Goal: Task Accomplishment & Management: Complete application form

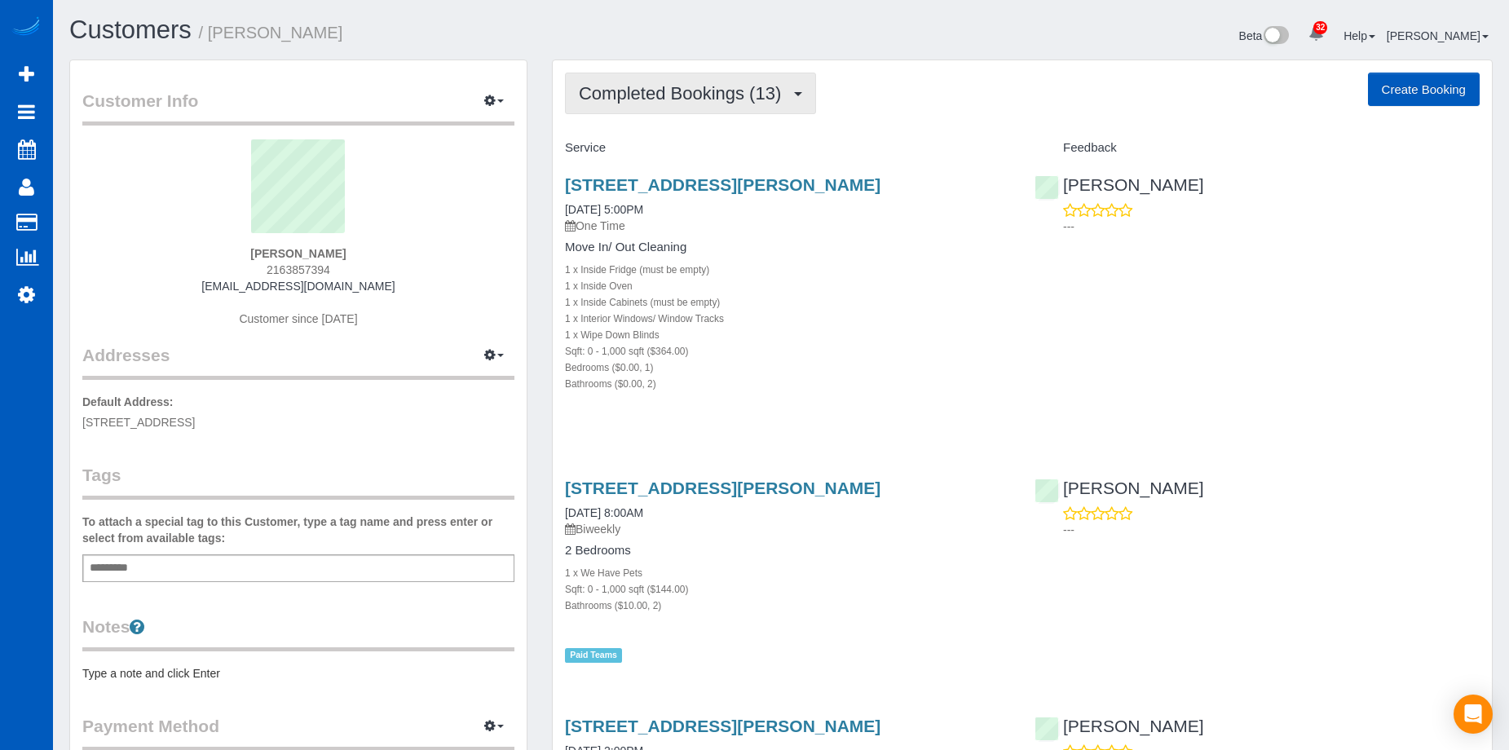
click at [780, 104] on button "Completed Bookings (13)" at bounding box center [690, 94] width 251 height 42
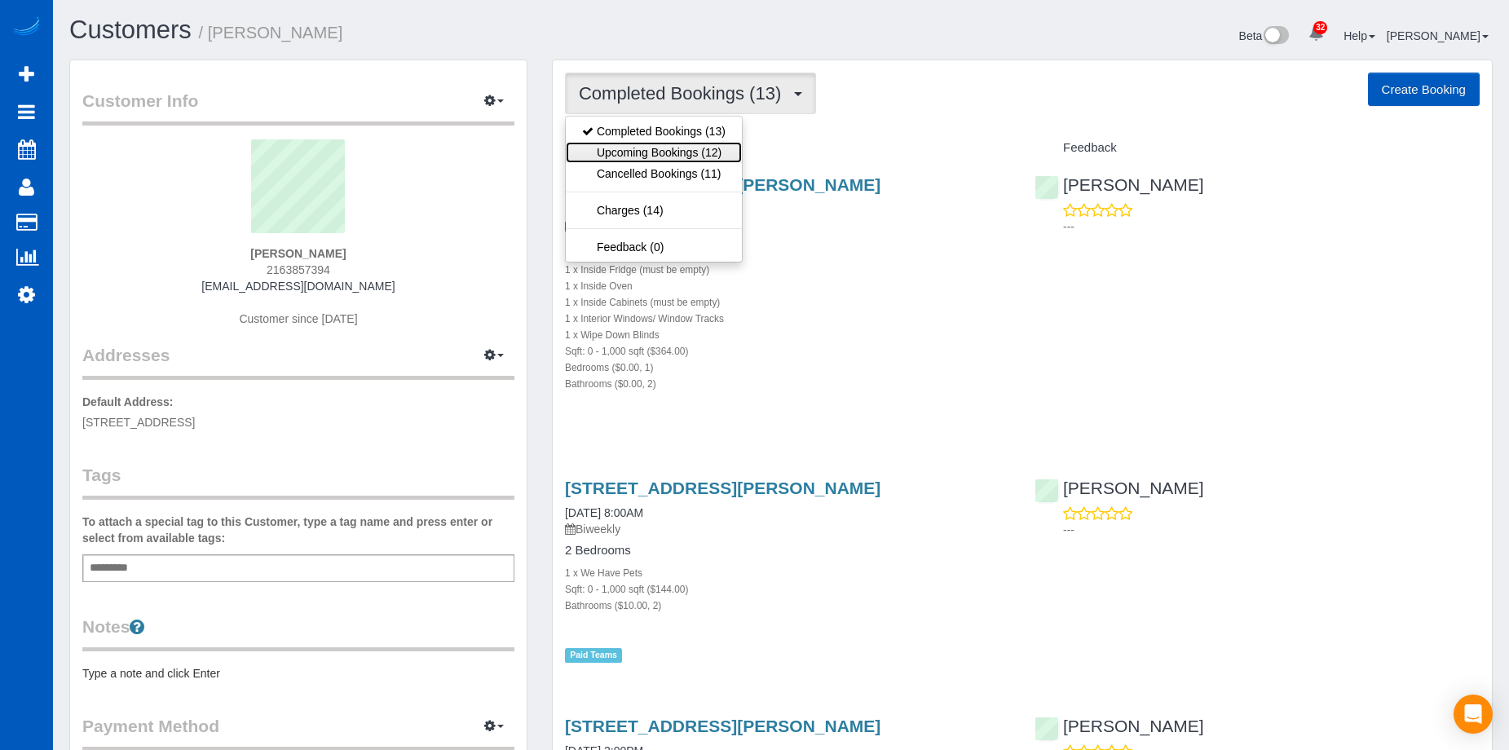
click at [734, 149] on link "Upcoming Bookings (12)" at bounding box center [654, 152] width 176 height 21
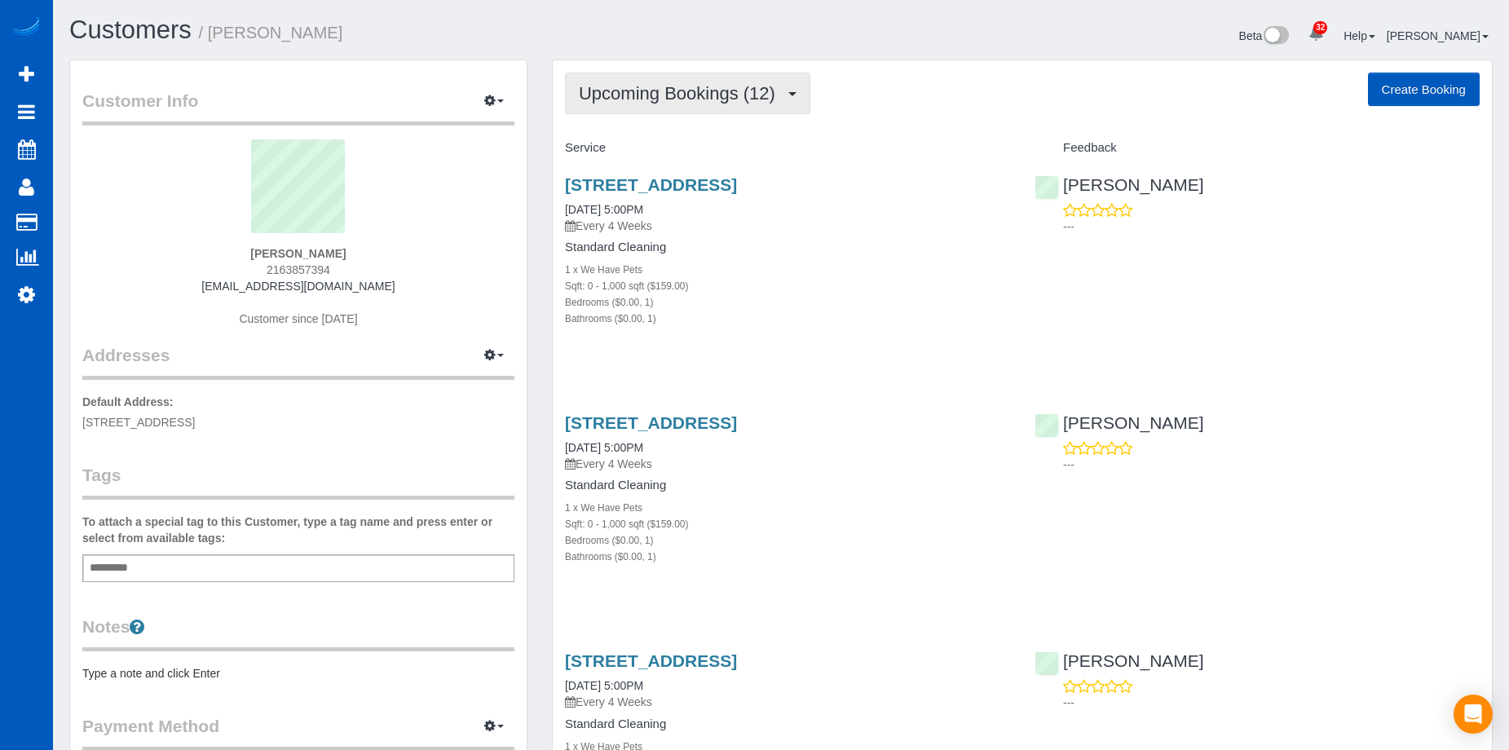
click at [762, 94] on span "Upcoming Bookings (12)" at bounding box center [681, 93] width 205 height 20
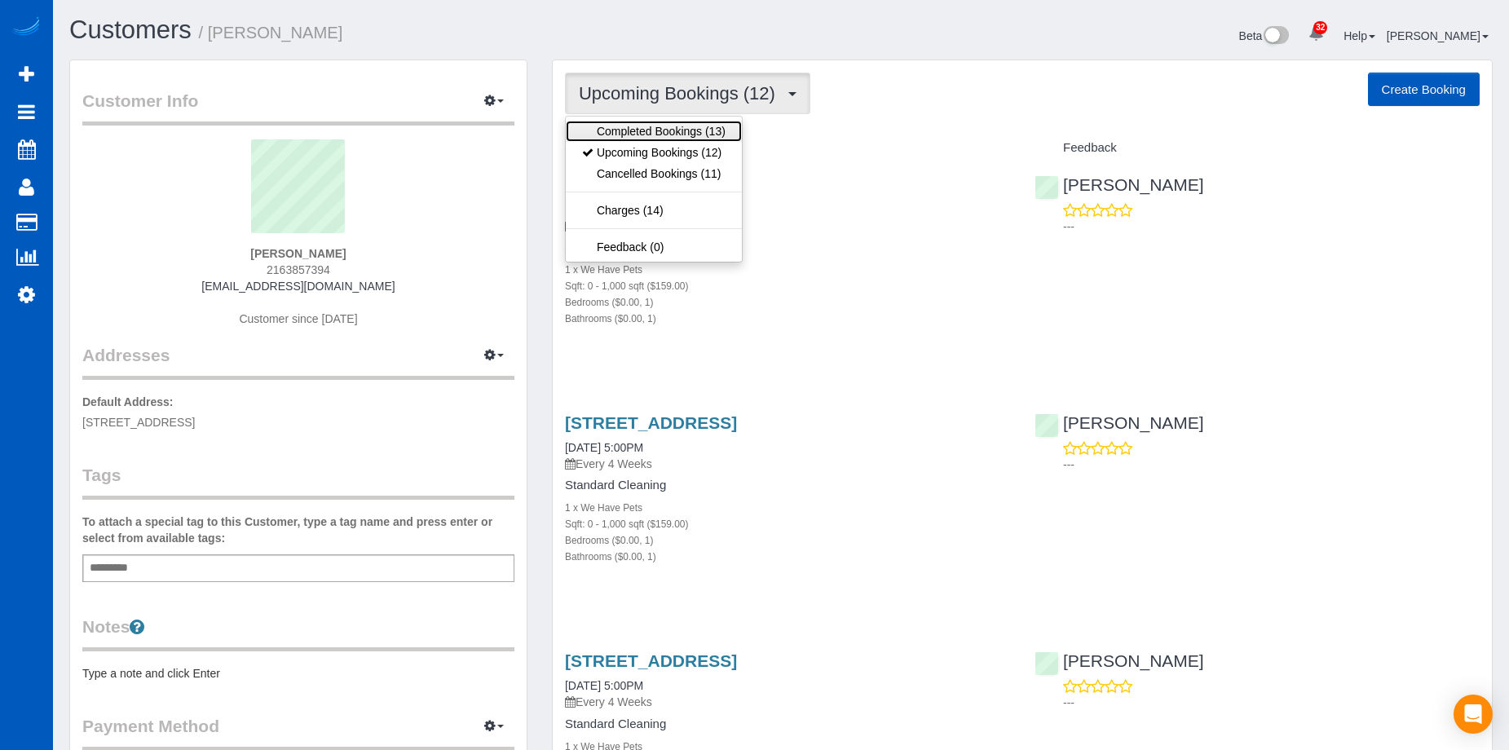
click at [718, 131] on link "Completed Bookings (13)" at bounding box center [654, 131] width 176 height 21
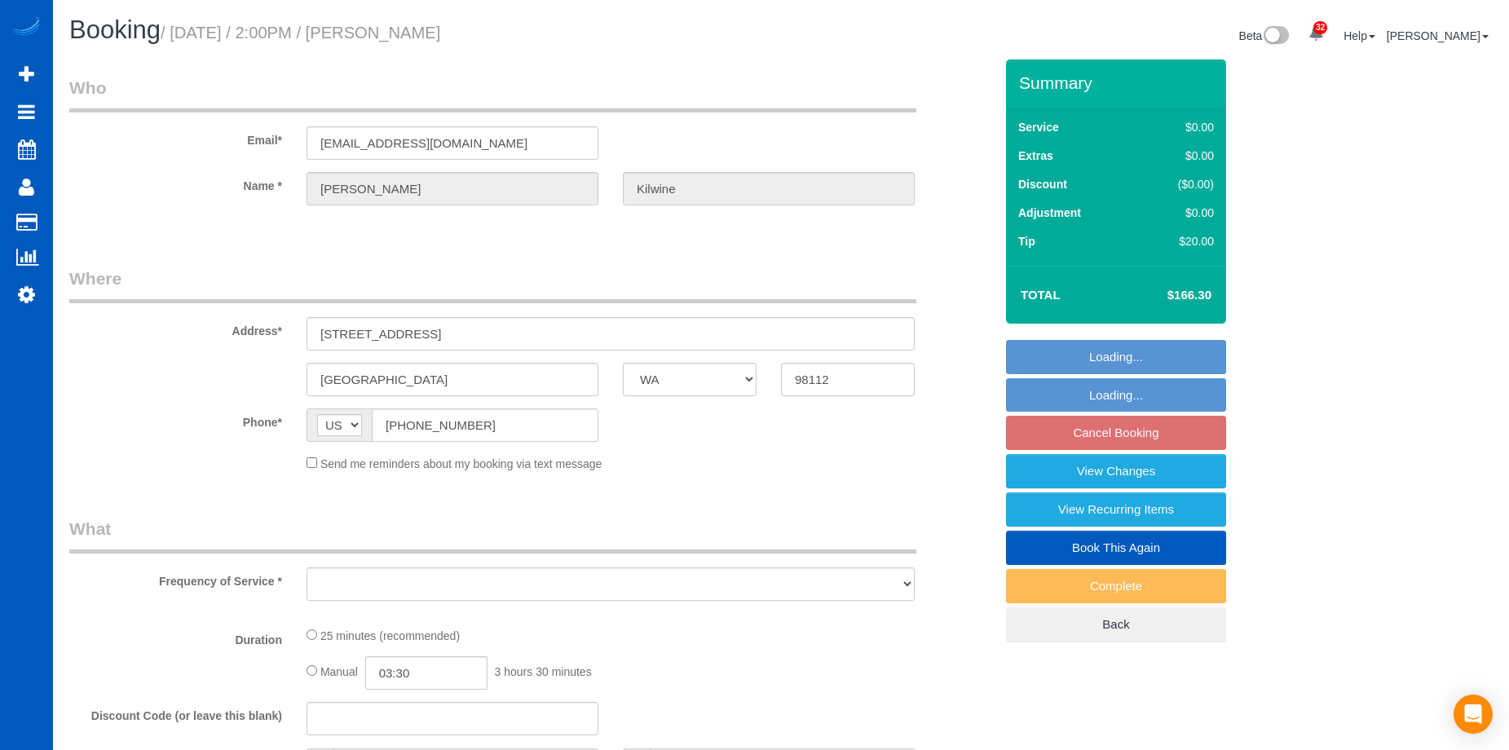
select select "WA"
select select "object:911"
select select "spot3"
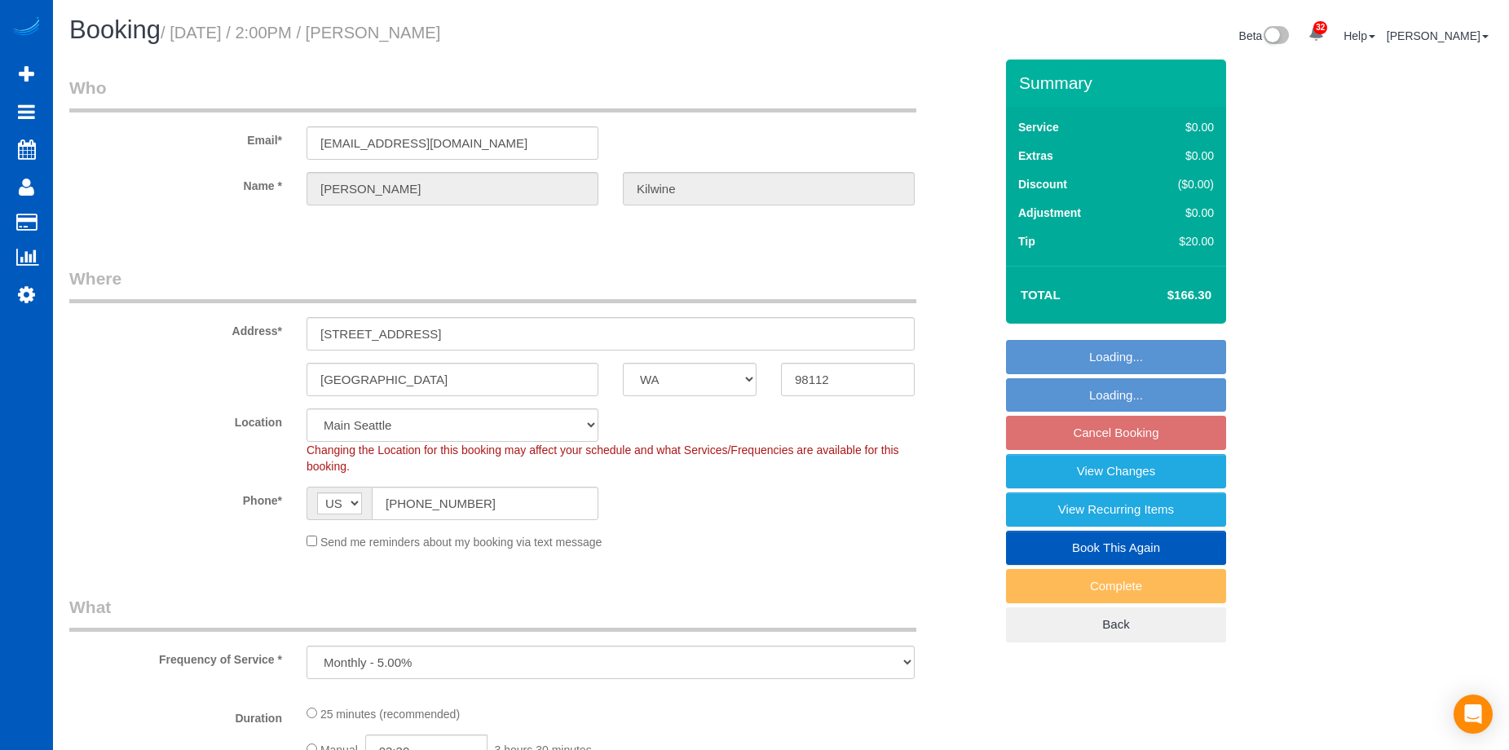
select select "object:1018"
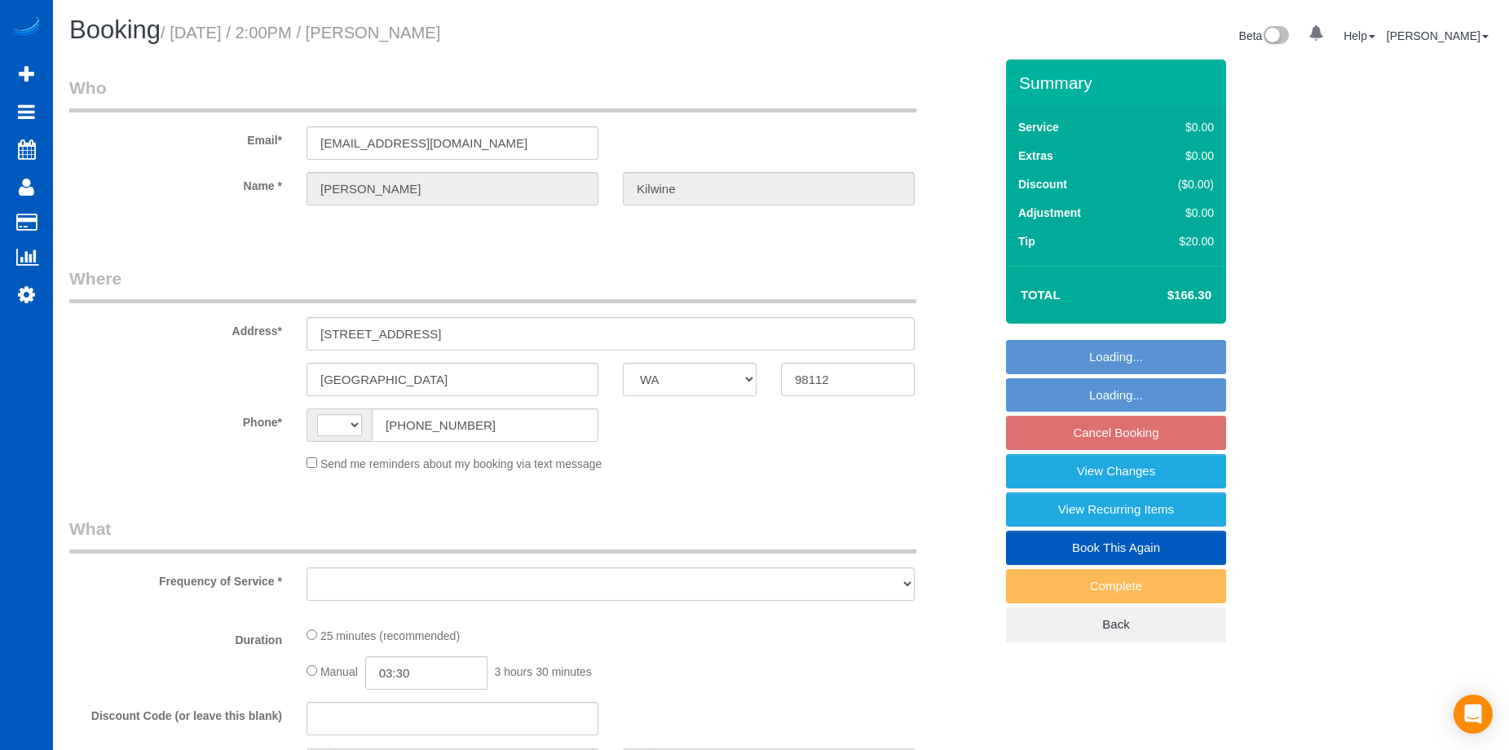
select select "WA"
select select "string:US"
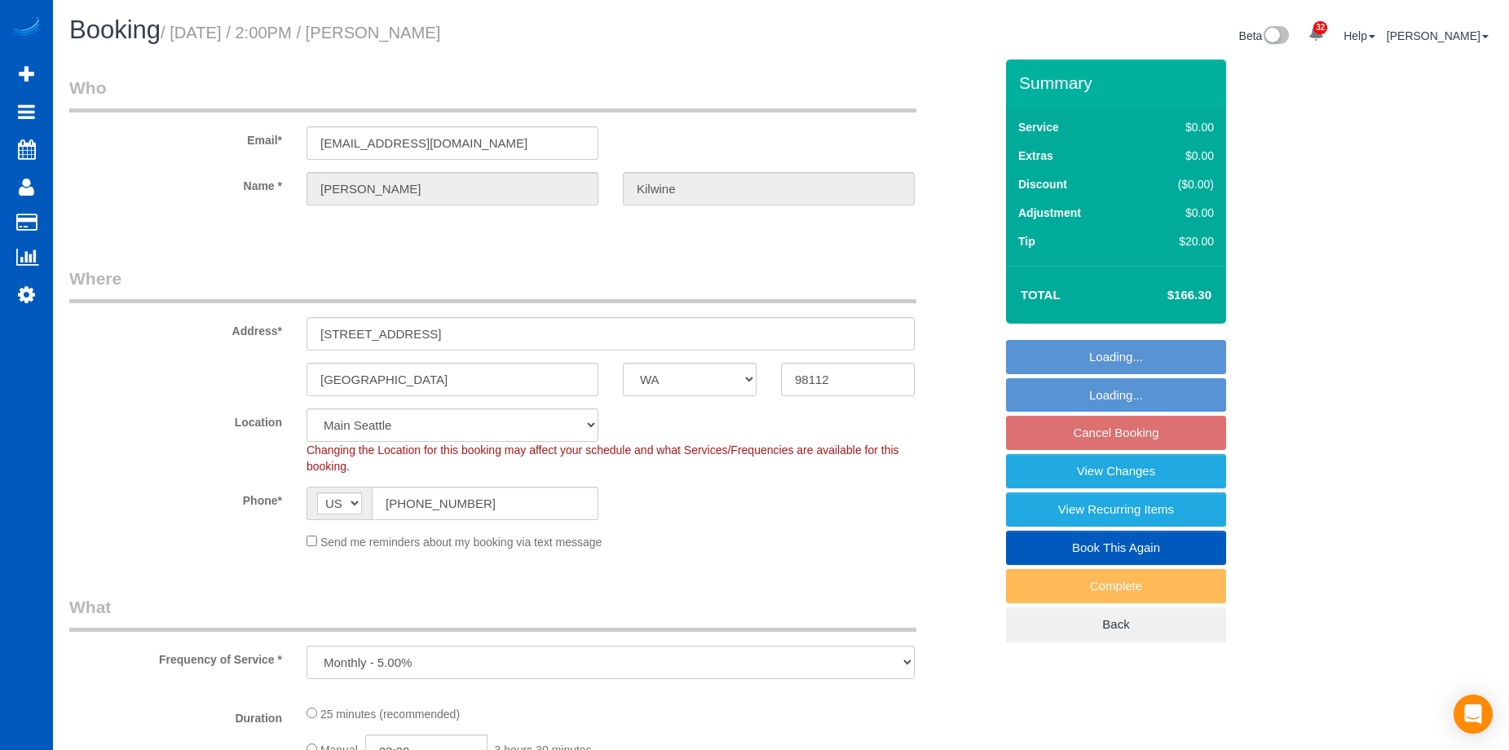
select select "object:997"
select select "string:fspay-636dfd03-f280-4447-82ef-95c16ca1a79f"
select select "spot3"
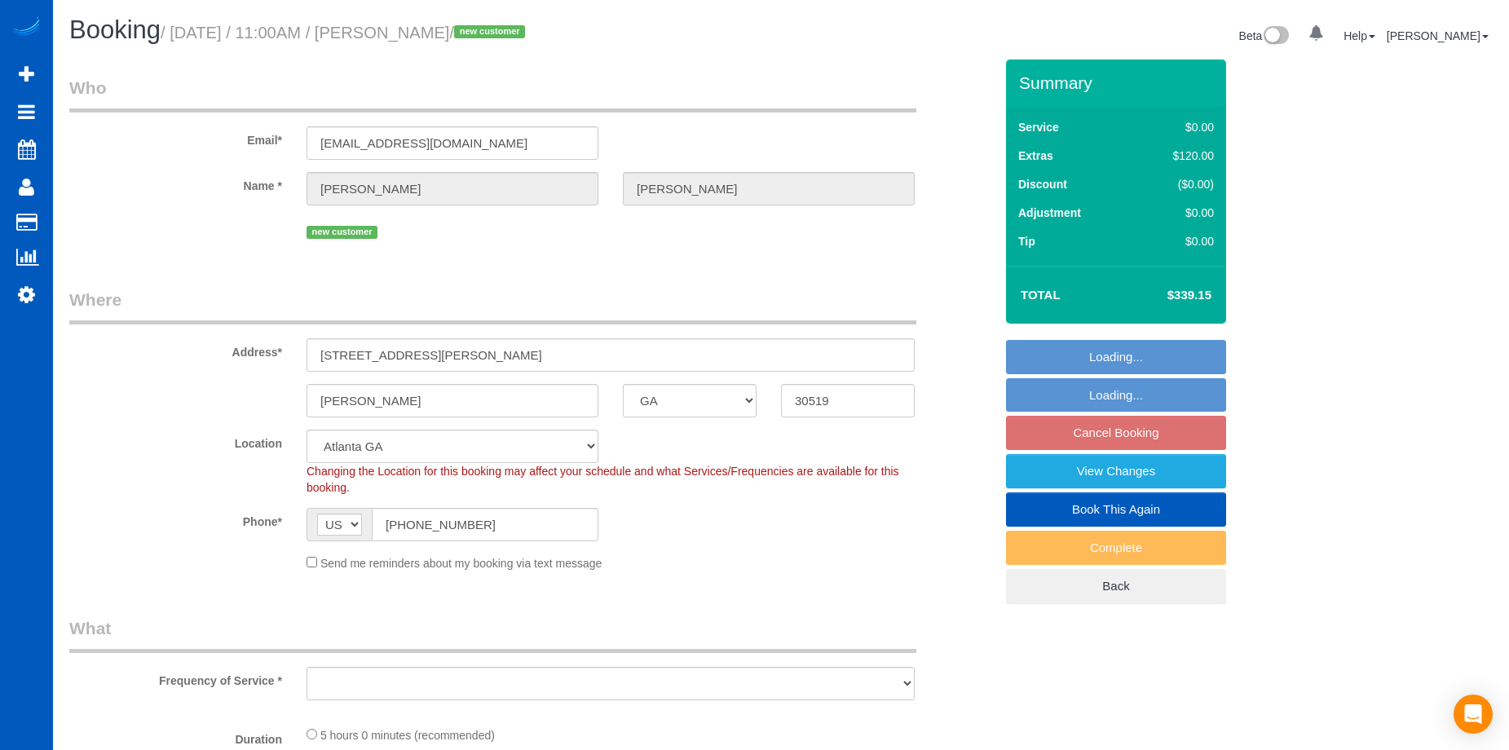
select select "GA"
select select "object:917"
select select "spot1"
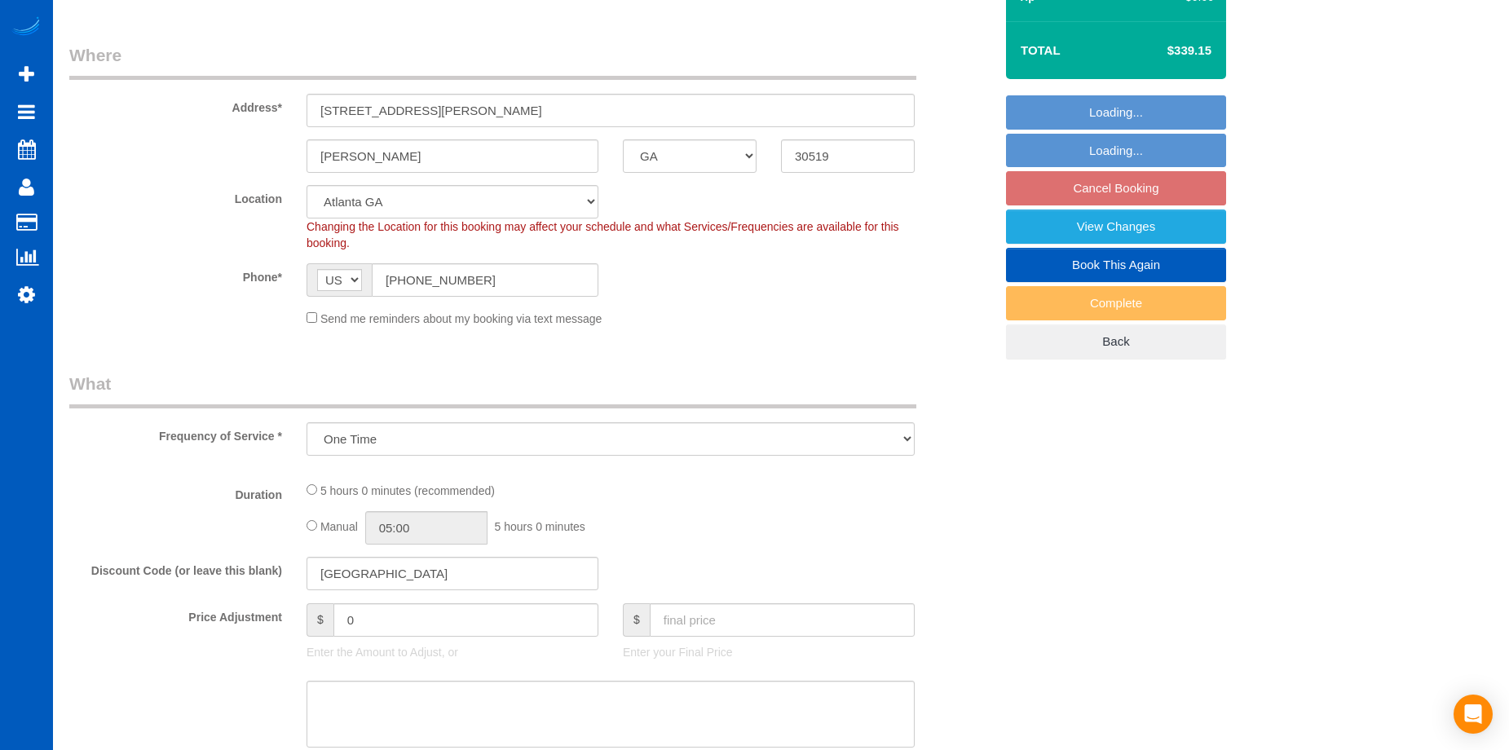
select select "199"
select select "1001"
select select "2"
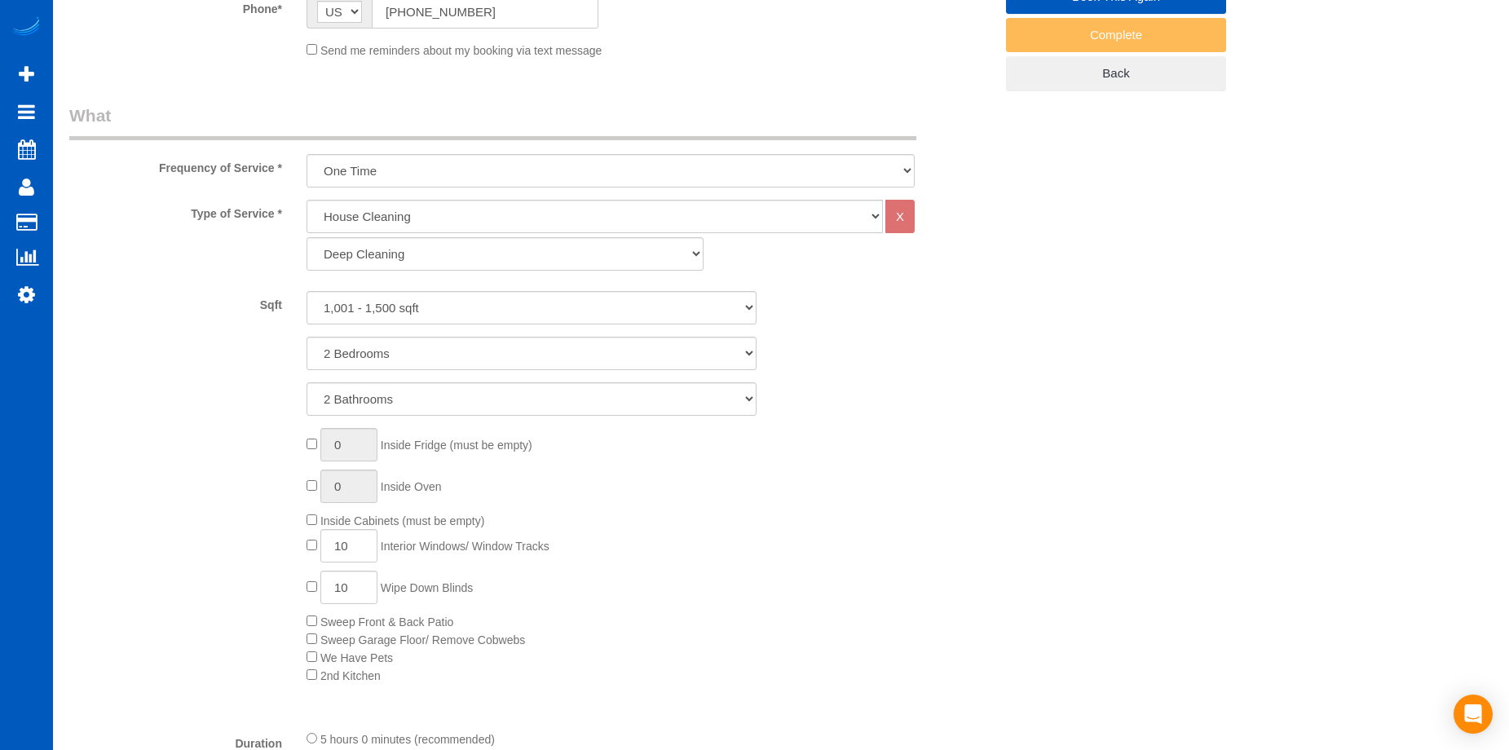
select select "1001"
select select "2"
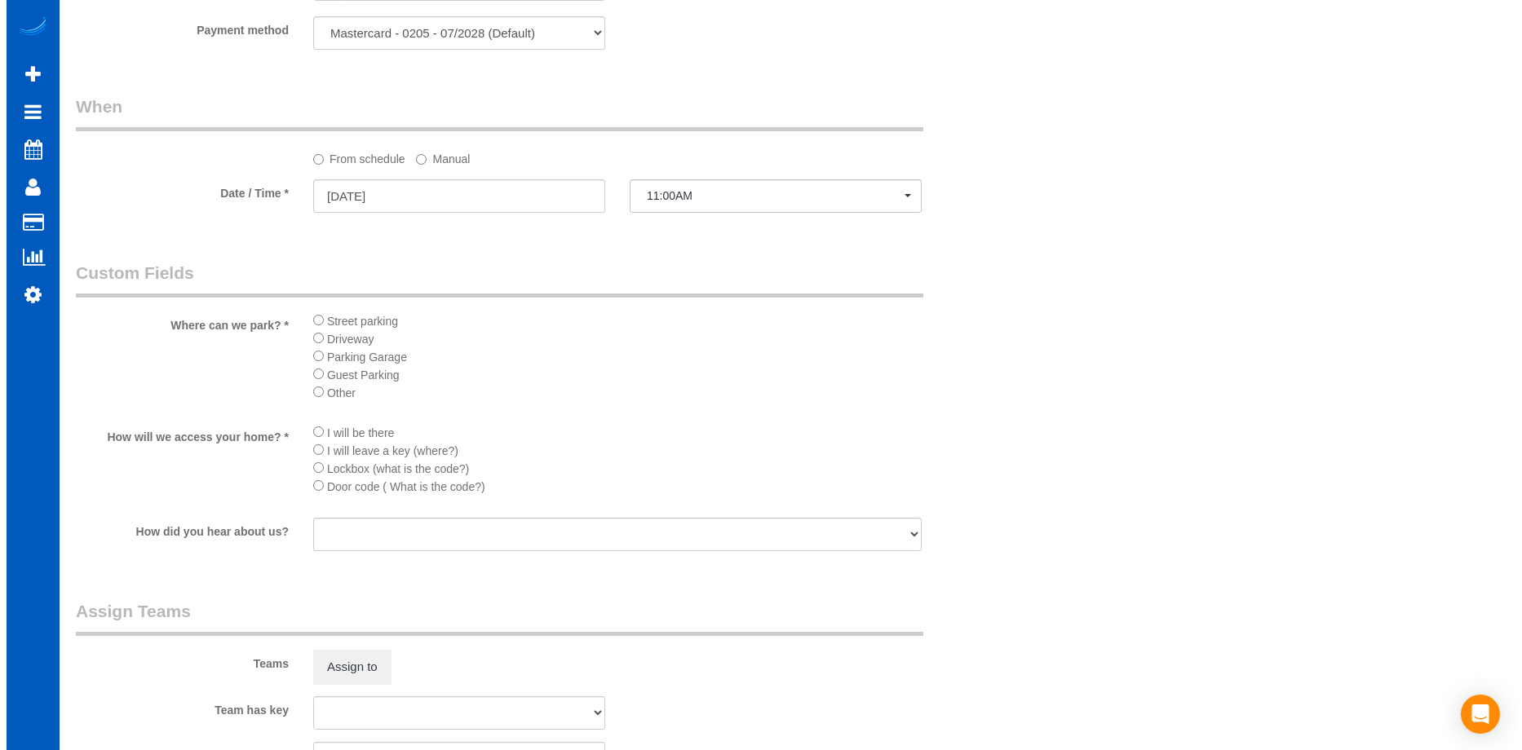
scroll to position [1794, 0]
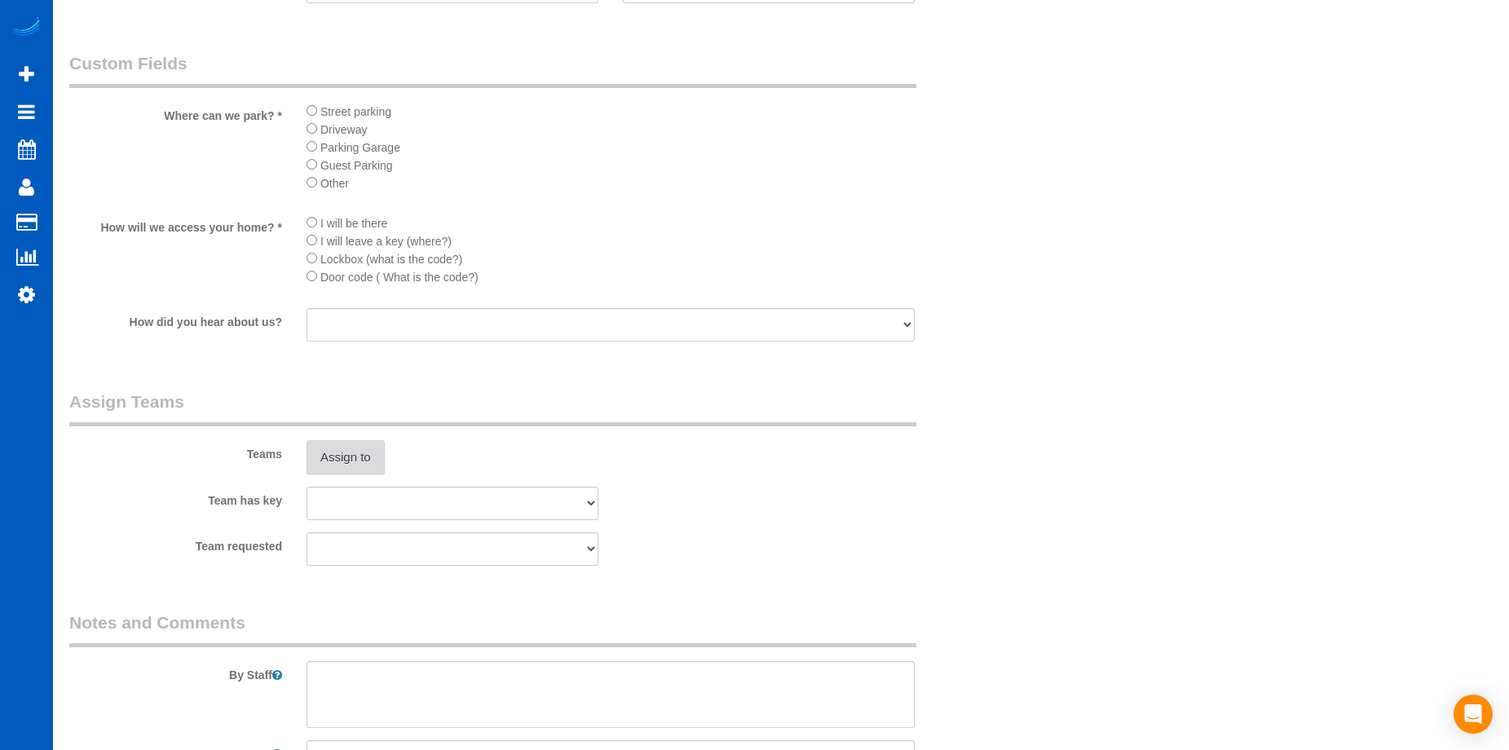
click at [332, 446] on button "Assign to" at bounding box center [346, 457] width 78 height 34
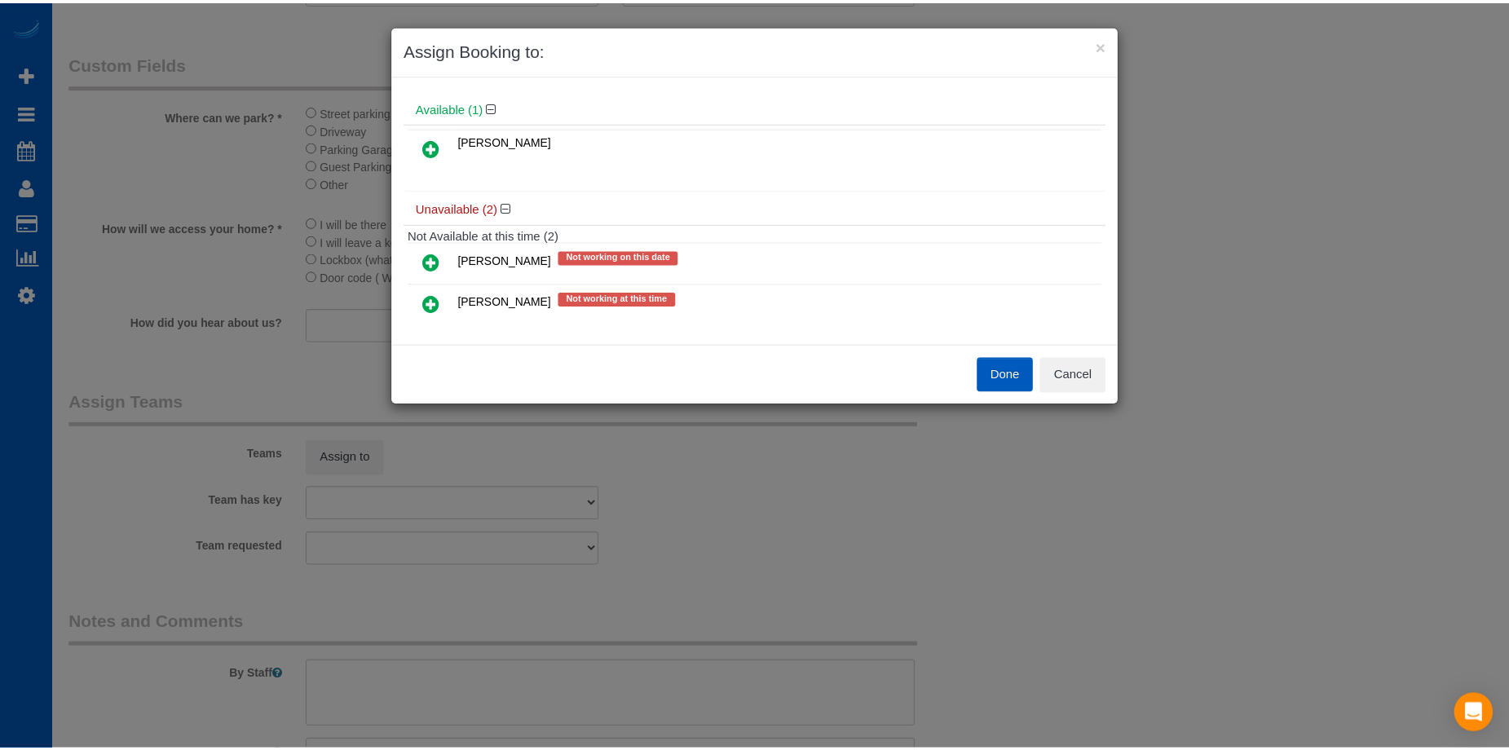
scroll to position [77, 0]
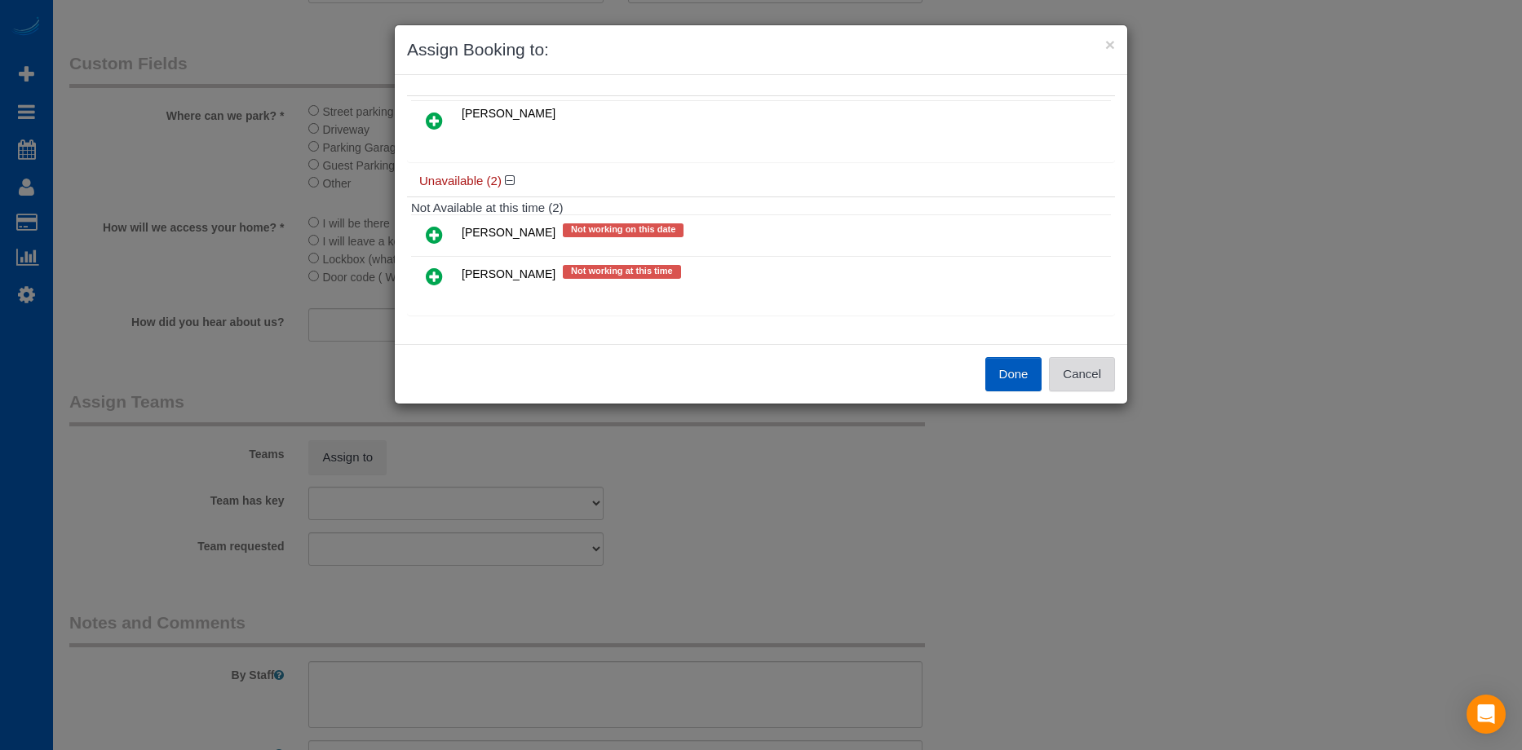
click at [1094, 369] on button "Cancel" at bounding box center [1082, 374] width 66 height 34
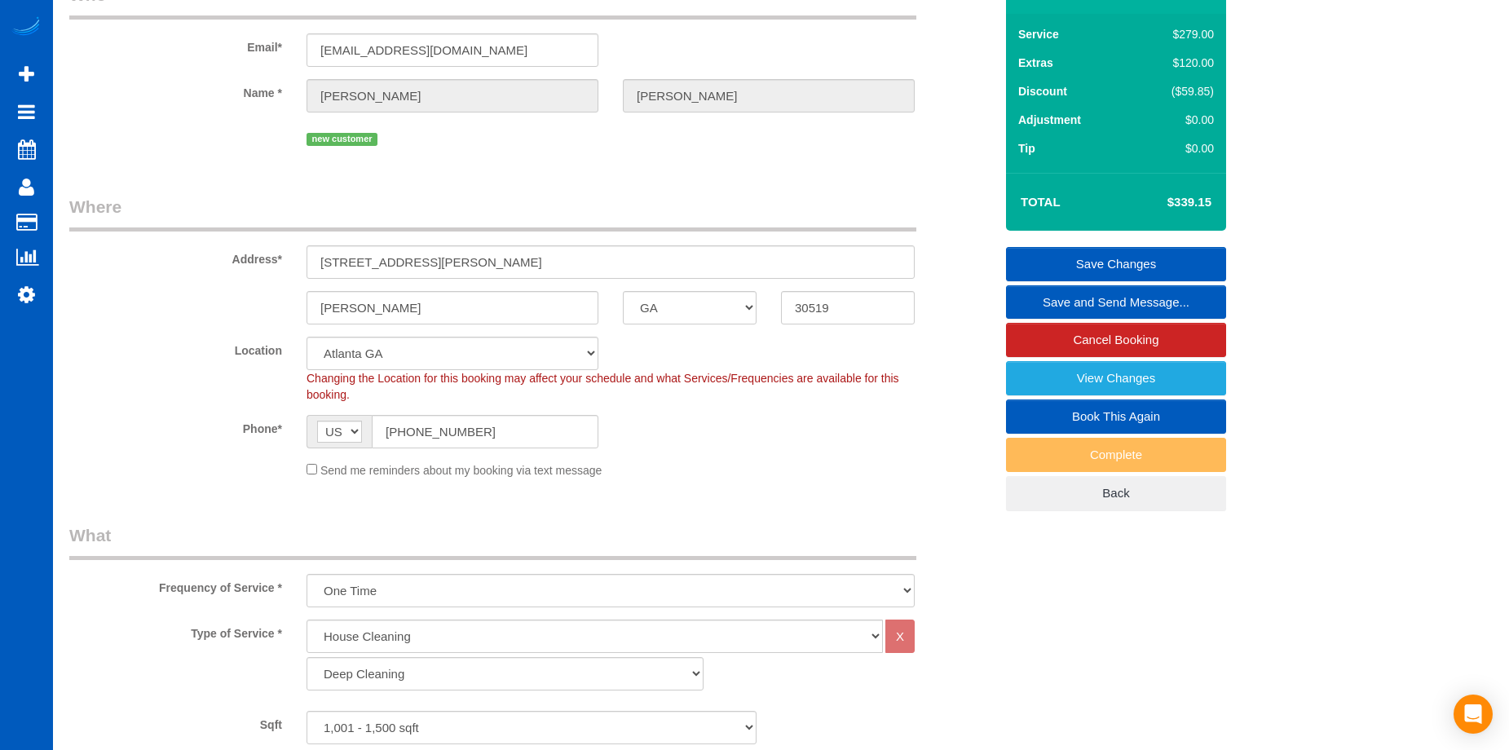
scroll to position [82, 0]
